Goal: Information Seeking & Learning: Learn about a topic

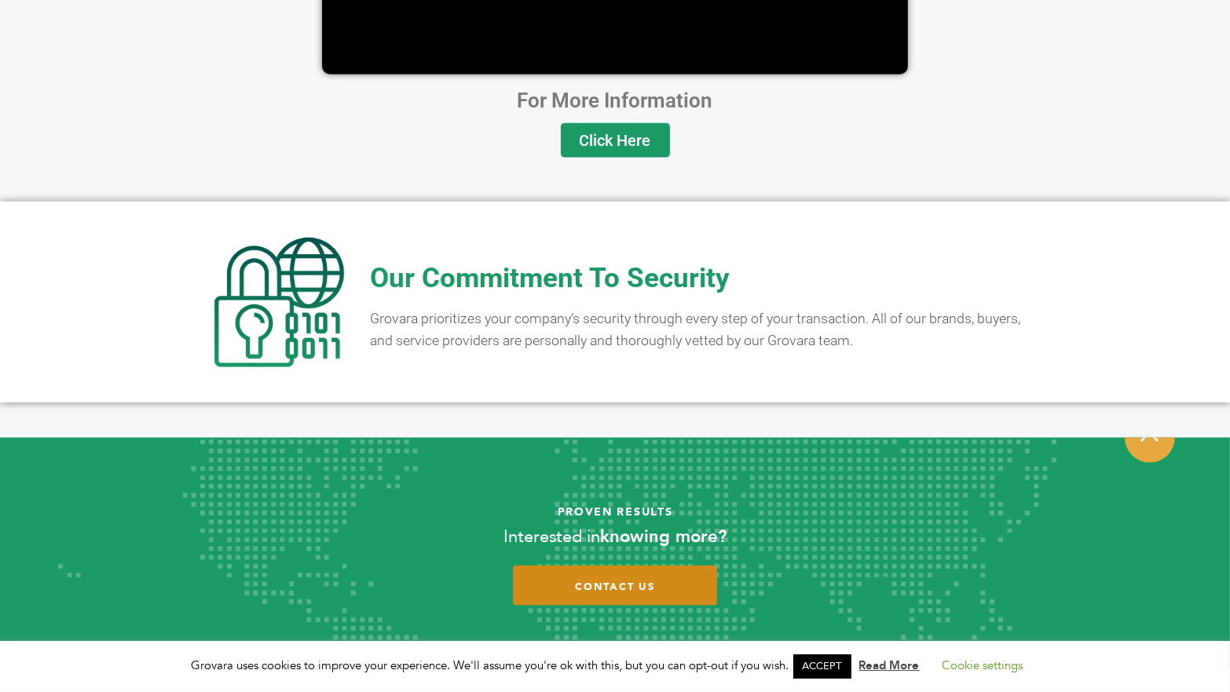
scroll to position [3034, 0]
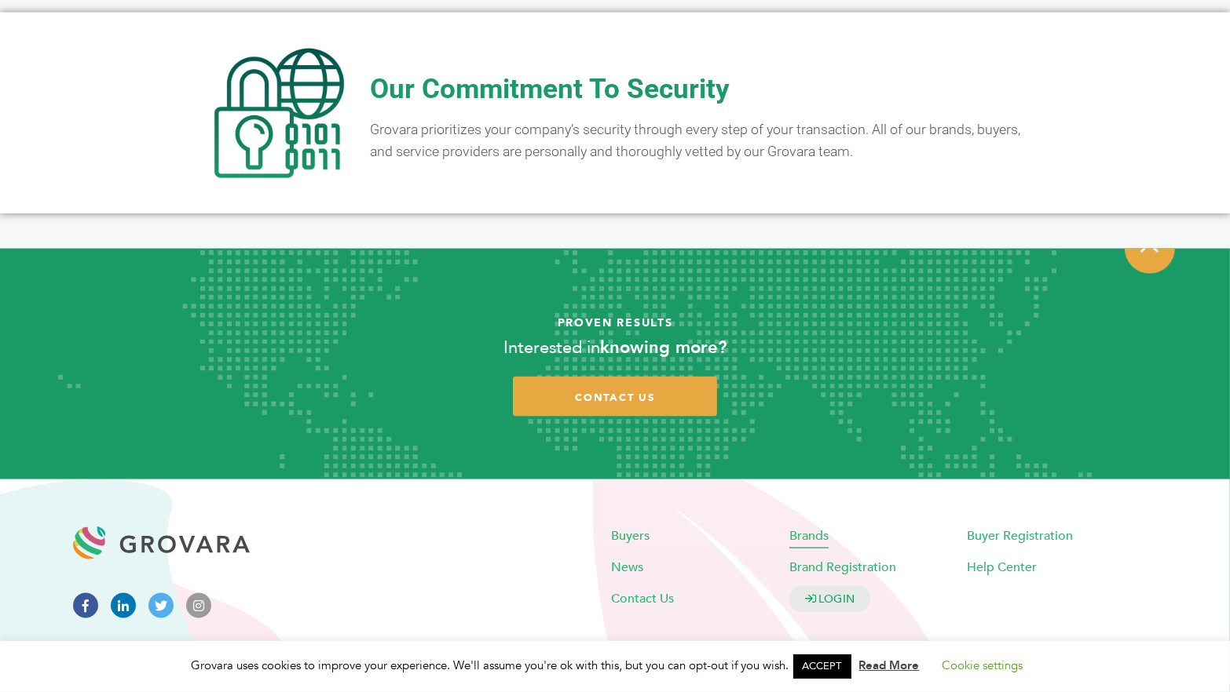
click at [813, 528] on span "Brands" at bounding box center [808, 536] width 39 height 17
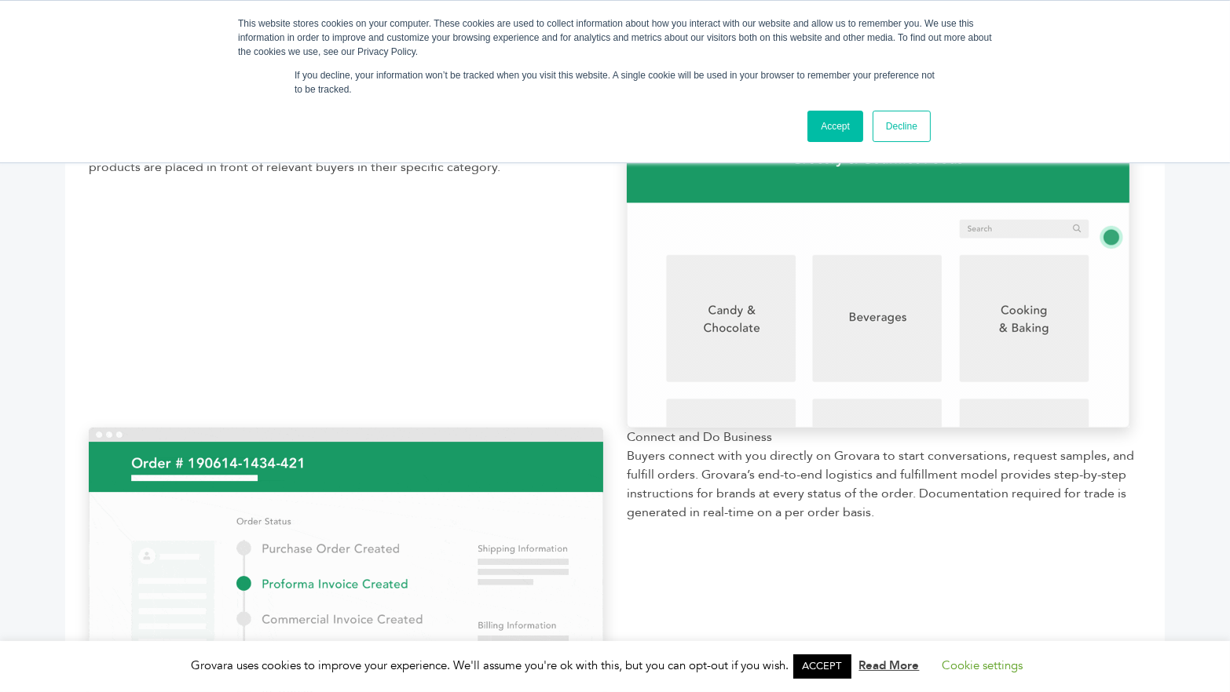
scroll to position [1099, 0]
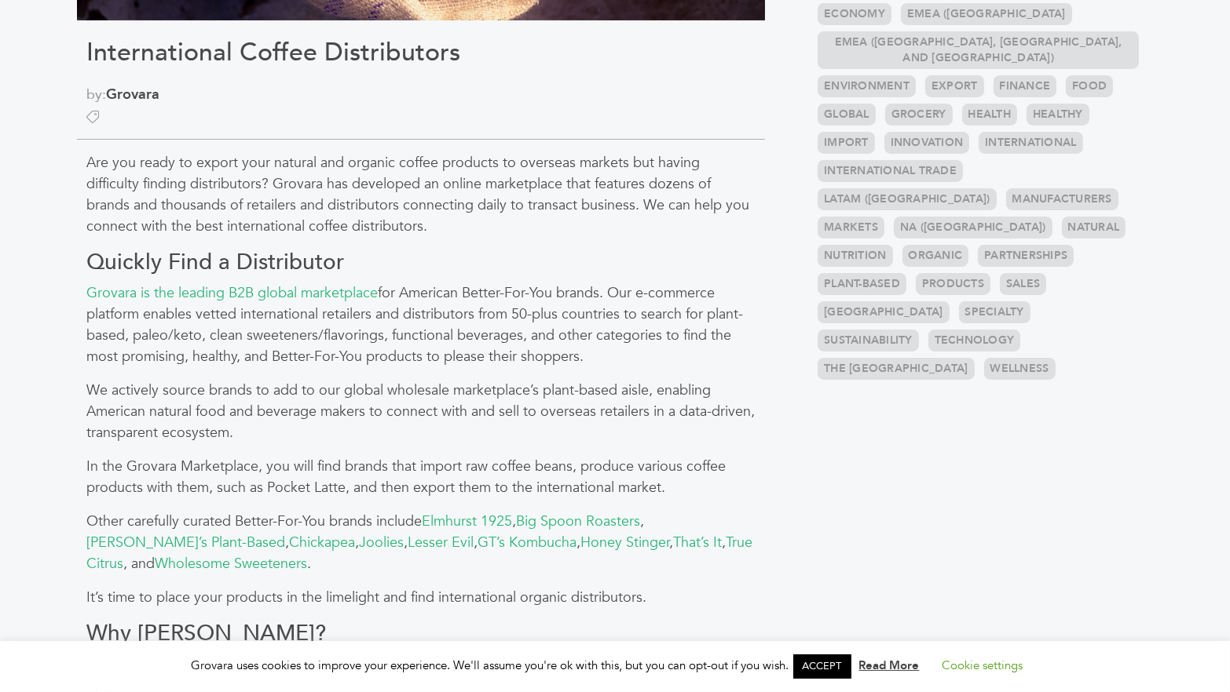
scroll to position [707, 0]
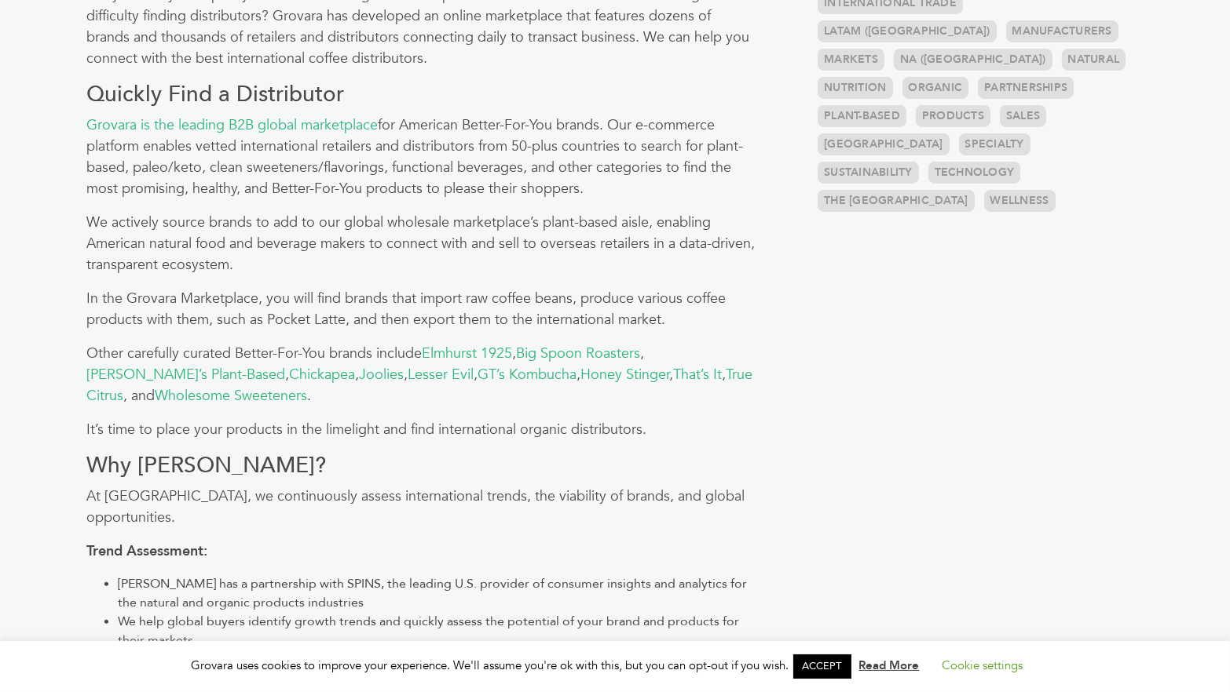
click at [489, 437] on p "It’s time to place your products in the limelight and find international organi…" at bounding box center [420, 429] width 669 height 21
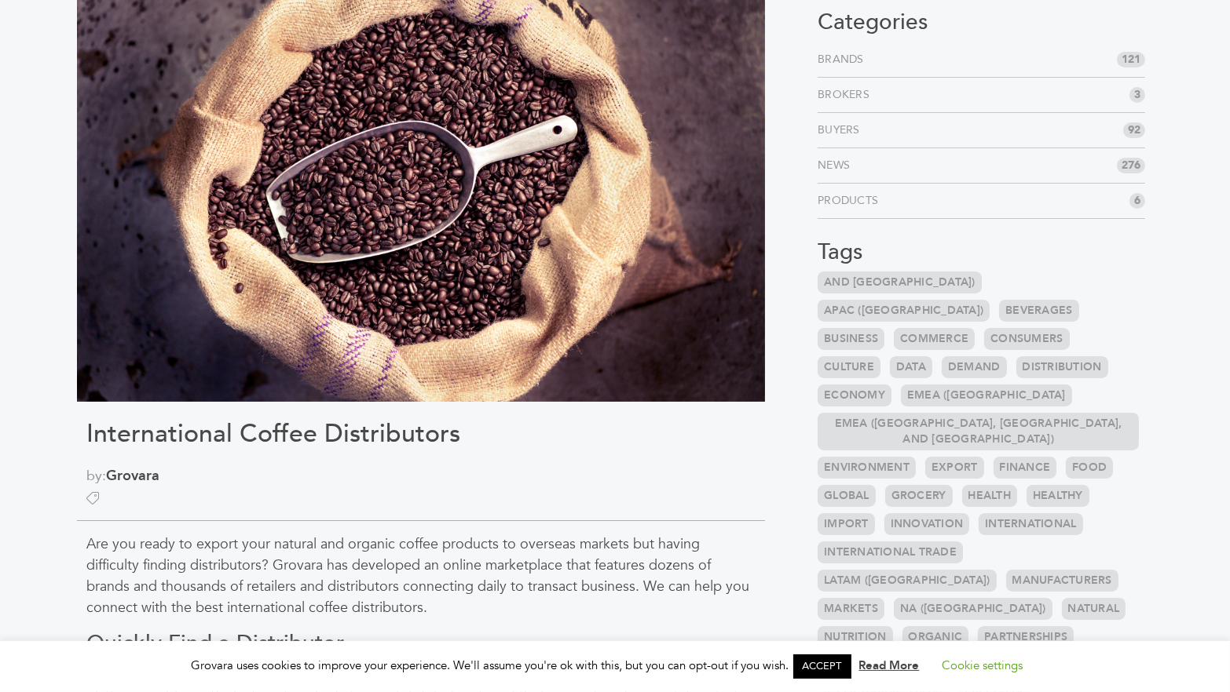
scroll to position [0, 0]
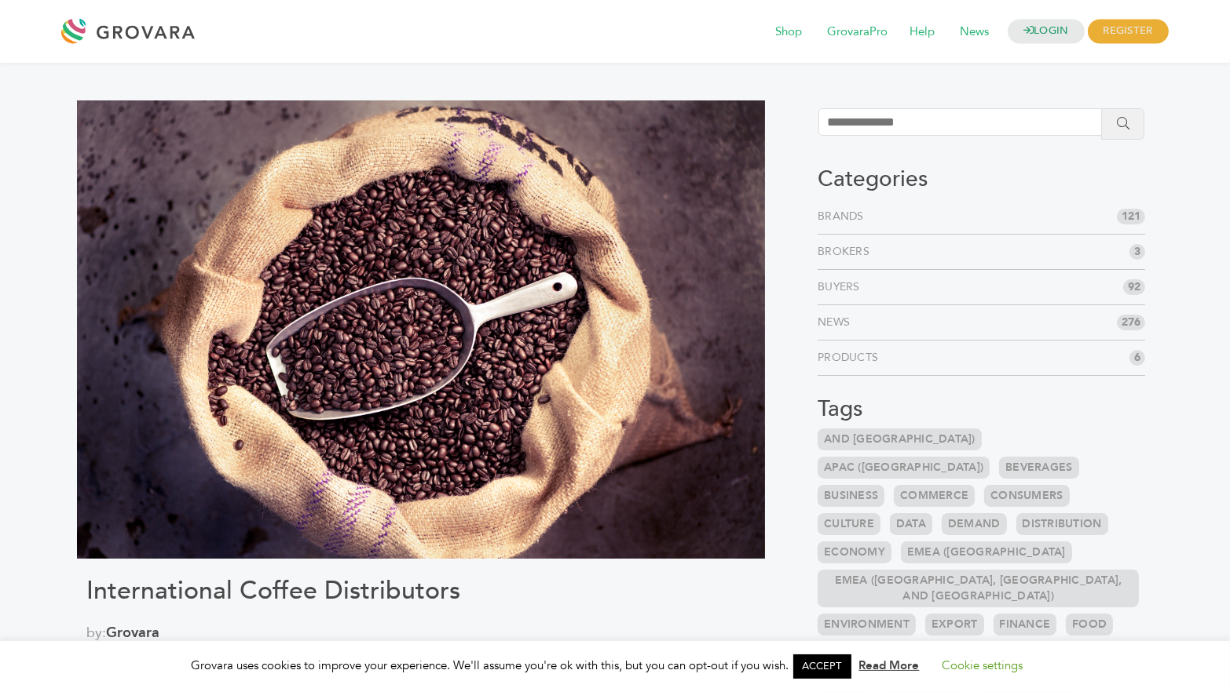
click at [135, 28] on div at bounding box center [131, 32] width 141 height 38
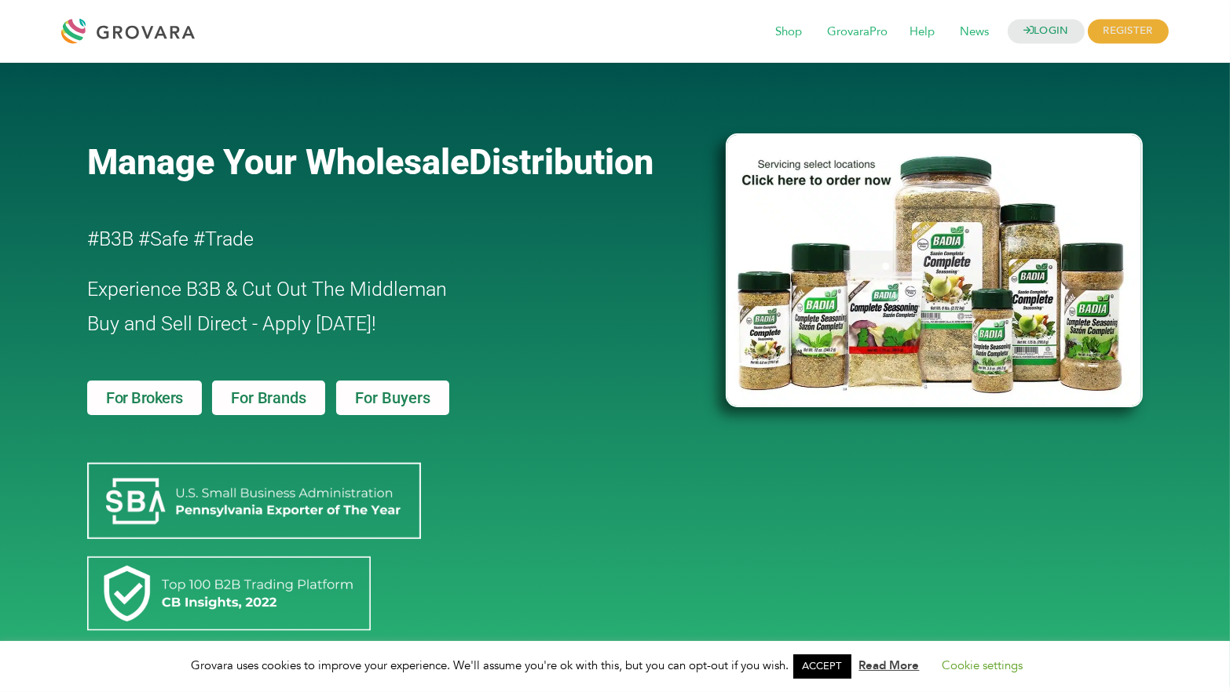
click at [53, 279] on div "Manage Your Wholesale Distribution #B3B #Safe #Trade Experience B3B & Cut Out T…" at bounding box center [615, 374] width 1230 height 623
click at [579, 164] on span "Distribution" at bounding box center [561, 162] width 185 height 42
